Goal: Transaction & Acquisition: Purchase product/service

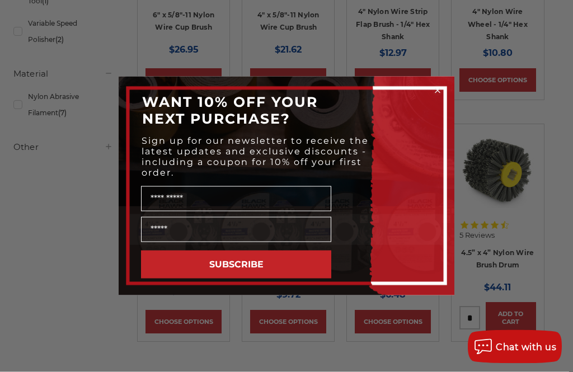
scroll to position [367, 0]
click at [443, 96] on circle "Close dialog" at bounding box center [438, 91] width 11 height 11
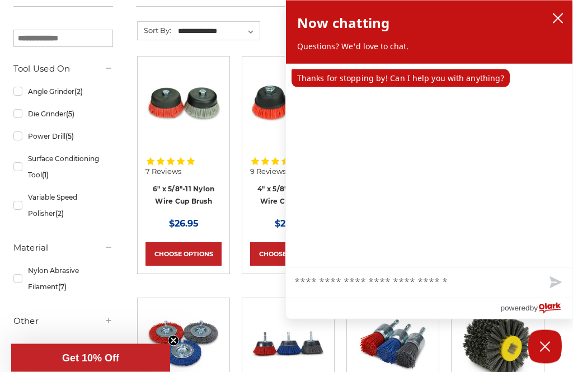
scroll to position [193, 0]
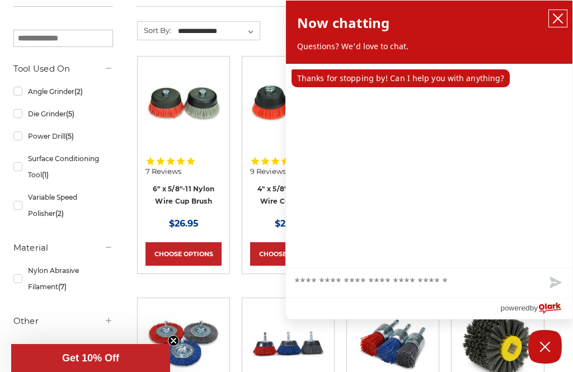
click at [556, 22] on icon "close chatbox" at bounding box center [558, 18] width 11 height 11
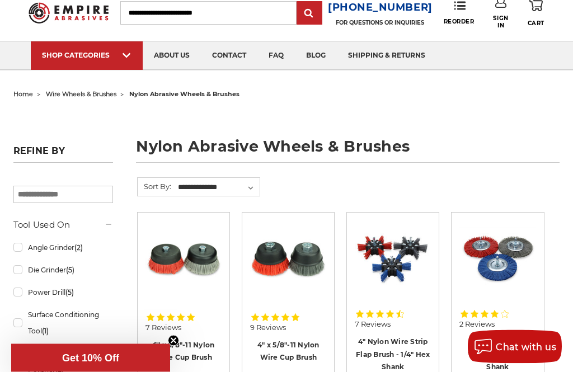
scroll to position [0, 0]
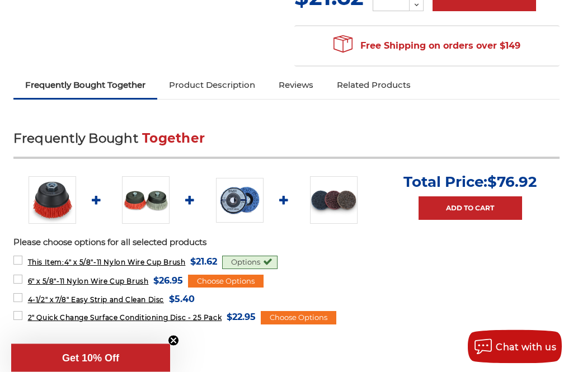
scroll to position [381, 0]
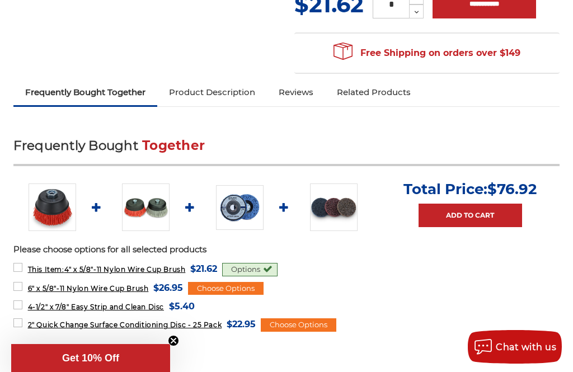
click at [242, 208] on img at bounding box center [240, 207] width 48 height 44
